Goal: Task Accomplishment & Management: Complete application form

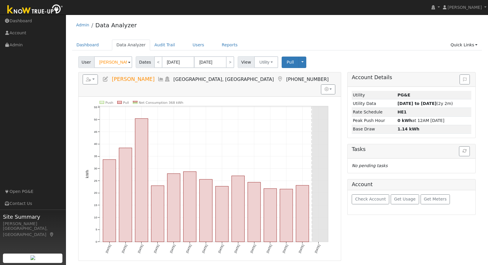
click at [23, 10] on img at bounding box center [35, 9] width 62 height 13
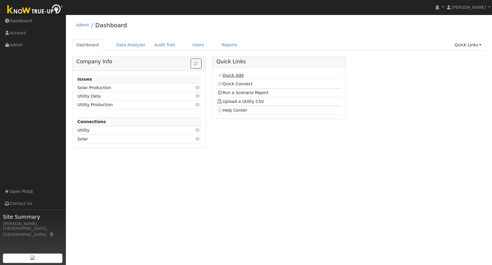
click at [240, 76] on link "Quick Add" at bounding box center [230, 75] width 26 height 5
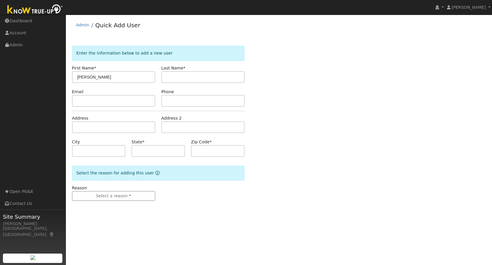
type input "[PERSON_NAME]"
click at [173, 76] on input "text" at bounding box center [202, 77] width 83 height 12
type input "Patton"
click at [91, 98] on input "text" at bounding box center [113, 101] width 83 height 12
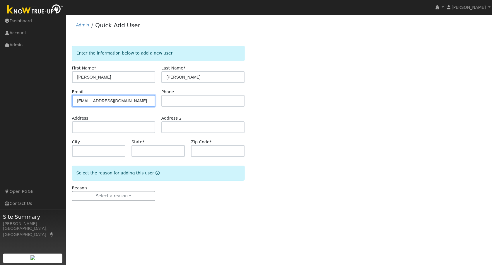
type input "jeffrypatton@gmail.com"
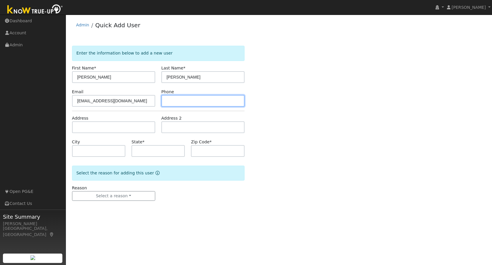
click at [170, 103] on input "text" at bounding box center [202, 101] width 83 height 12
type input "9257880334"
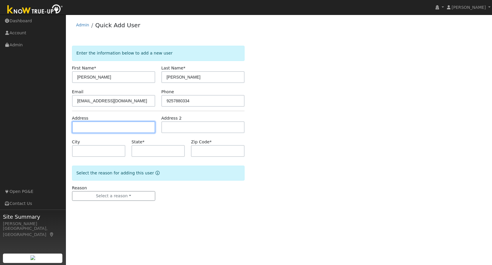
click at [107, 130] on input "text" at bounding box center [113, 127] width 83 height 12
type input "330 Tahos Road"
type input "Orinda"
type input "CA"
type input "94563"
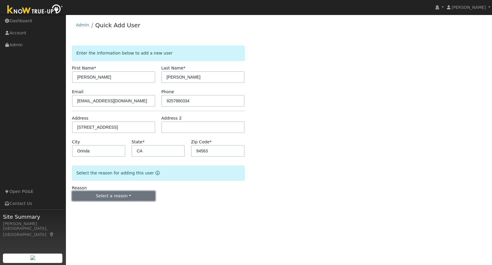
click at [129, 194] on button "Select a reason" at bounding box center [113, 196] width 83 height 10
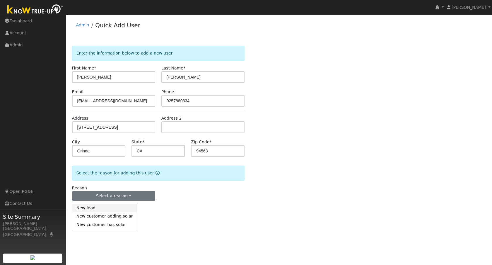
click at [91, 209] on link "New lead" at bounding box center [104, 208] width 65 height 8
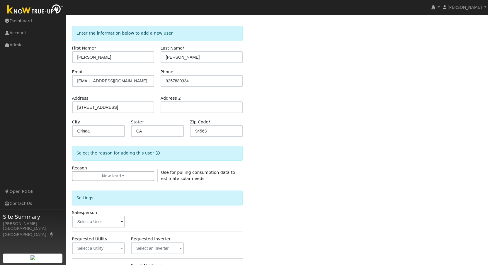
scroll to position [83, 0]
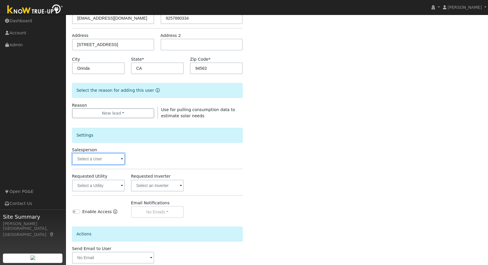
click at [119, 158] on input "text" at bounding box center [98, 159] width 53 height 12
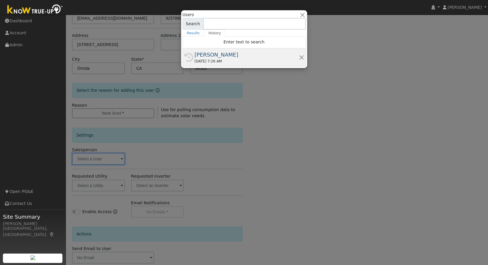
click at [217, 57] on div "[PERSON_NAME]" at bounding box center [246, 55] width 104 height 8
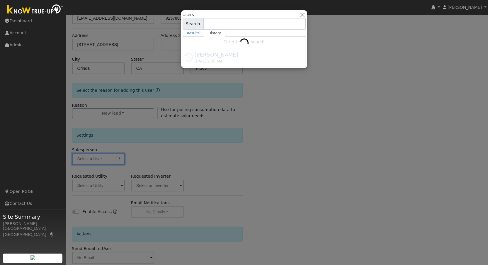
type input "[PERSON_NAME]"
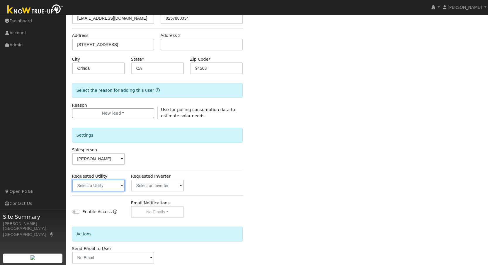
click at [120, 186] on input "text" at bounding box center [98, 186] width 53 height 12
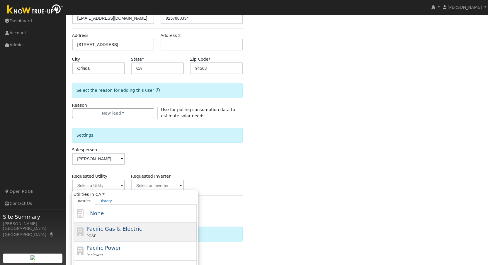
click at [107, 231] on span "Pacific Gas & Electric" at bounding box center [113, 229] width 55 height 6
type input "Pacific Gas & Electric"
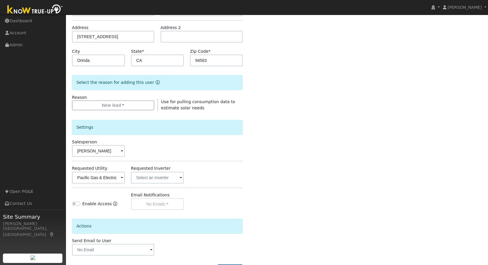
scroll to position [115, 0]
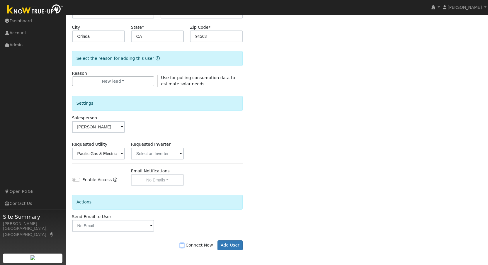
click at [184, 245] on input "Connect Now" at bounding box center [182, 245] width 4 height 4
checkbox input "true"
click at [233, 243] on button "Add User" at bounding box center [229, 245] width 25 height 10
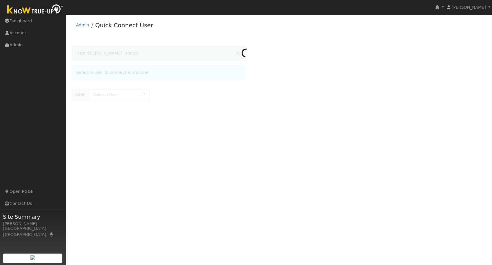
type input "Jeff Patton"
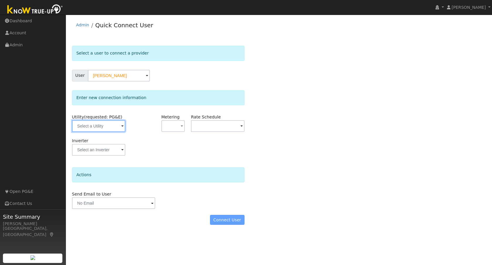
click at [120, 125] on input "text" at bounding box center [98, 126] width 53 height 12
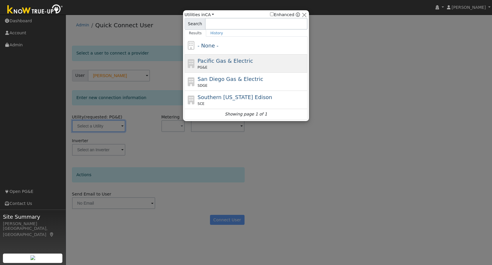
click at [221, 65] on div "PG&E" at bounding box center [252, 67] width 109 height 5
type input "PG&E"
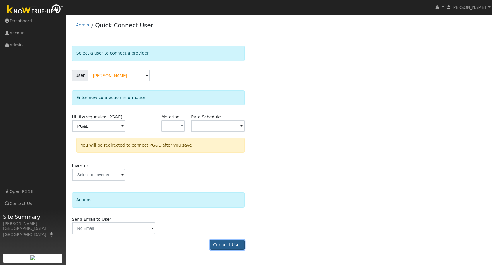
click at [232, 244] on button "Connect User" at bounding box center [227, 245] width 35 height 10
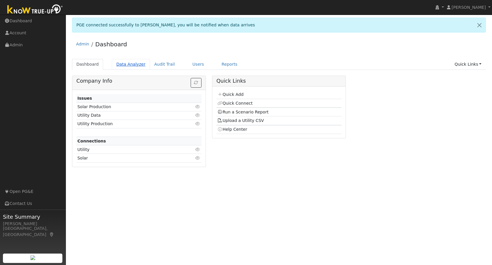
click at [135, 65] on link "Data Analyzer" at bounding box center [131, 64] width 38 height 11
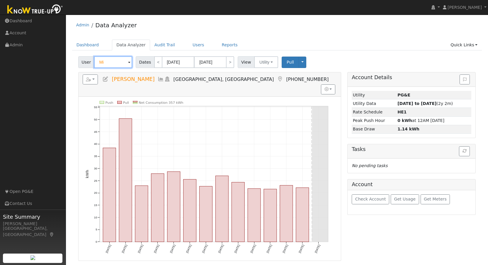
type input "M"
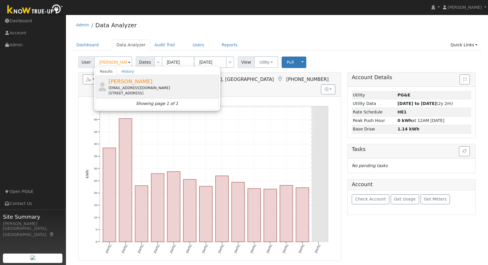
click at [177, 84] on div "[PERSON_NAME] [EMAIL_ADDRESS][DOMAIN_NAME] [STREET_ADDRESS]" at bounding box center [162, 86] width 109 height 18
type input "[PERSON_NAME]"
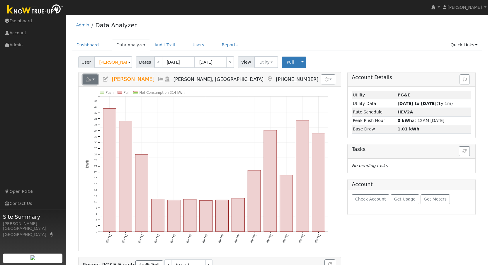
click at [96, 79] on button "button" at bounding box center [91, 79] width 16 height 10
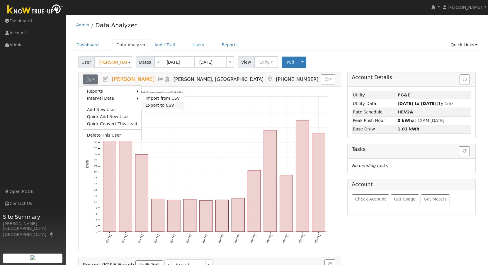
click at [148, 105] on link "Export to CSV" at bounding box center [162, 105] width 42 height 7
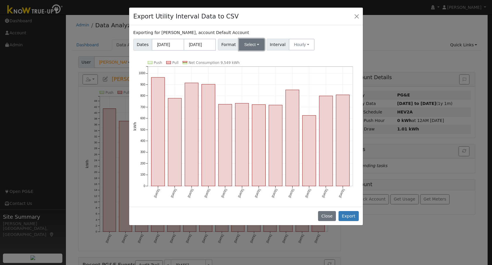
click at [257, 44] on button "Select" at bounding box center [251, 45] width 25 height 12
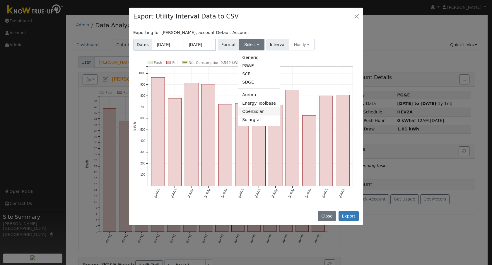
click at [248, 109] on link "OpenSolar" at bounding box center [259, 111] width 42 height 8
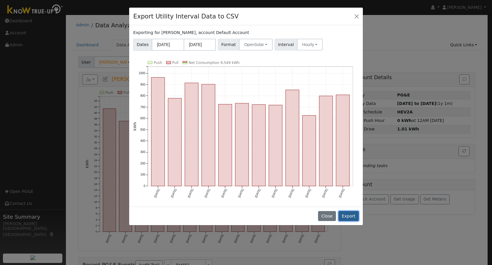
click at [351, 217] on button "Export" at bounding box center [349, 216] width 20 height 10
